Goal: Check status: Check status

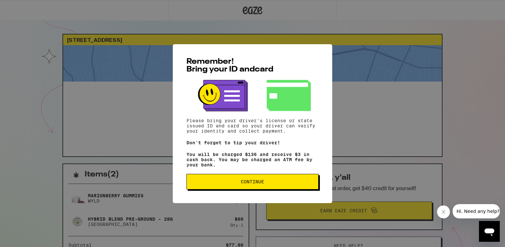
click at [272, 187] on button "Continue" at bounding box center [252, 182] width 132 height 16
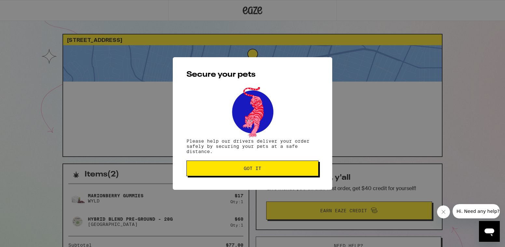
click at [257, 168] on span "Got it" at bounding box center [253, 168] width 18 height 5
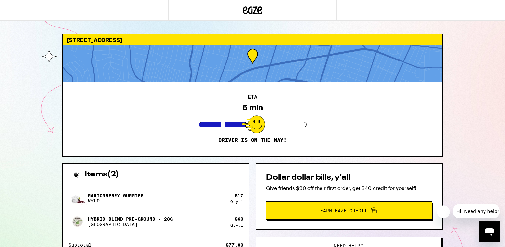
click at [443, 213] on icon "Close message from company" at bounding box center [443, 212] width 5 height 5
click at [292, 116] on div "ETA 6 min Driver is on the way!" at bounding box center [252, 119] width 379 height 75
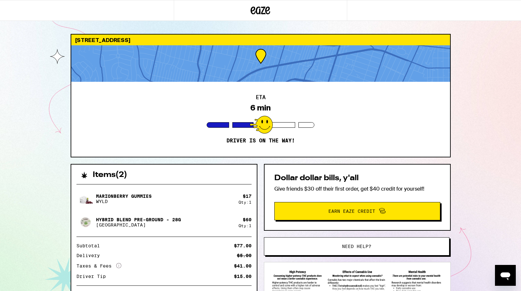
click at [401, 247] on img at bounding box center [357, 283] width 173 height 30
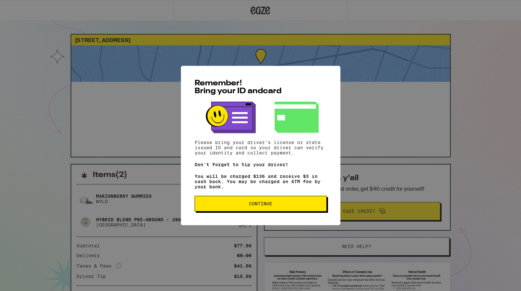
click at [254, 211] on button "Continue" at bounding box center [261, 204] width 132 height 16
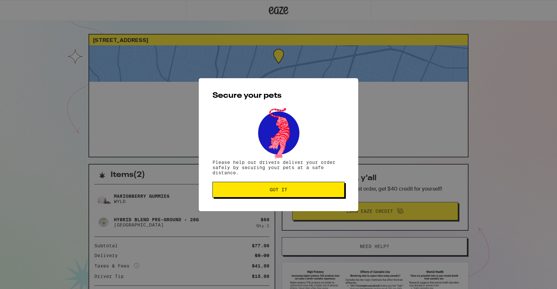
click at [311, 194] on button "Got it" at bounding box center [278, 190] width 132 height 16
